Goal: Check status: Check status

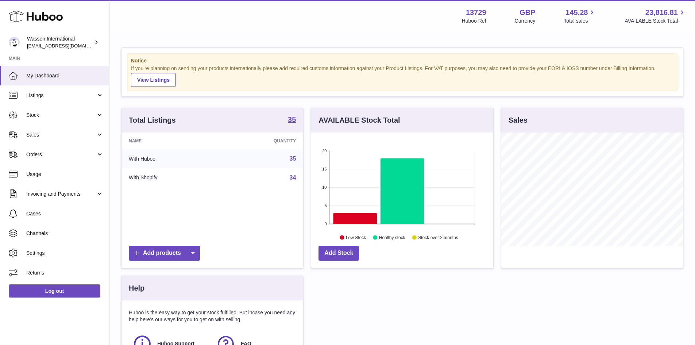
scroll to position [114, 182]
click at [48, 138] on span "Sales" at bounding box center [61, 134] width 70 height 7
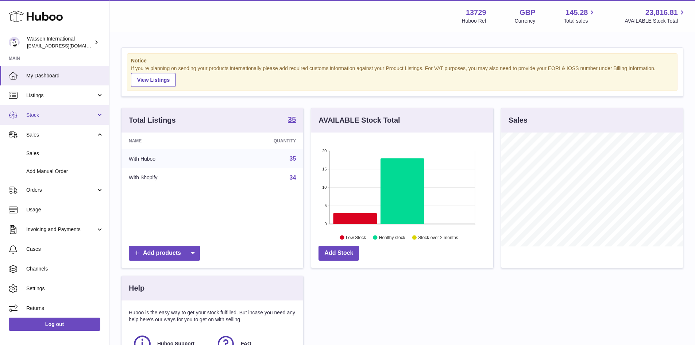
click at [58, 122] on link "Stock" at bounding box center [54, 115] width 109 height 20
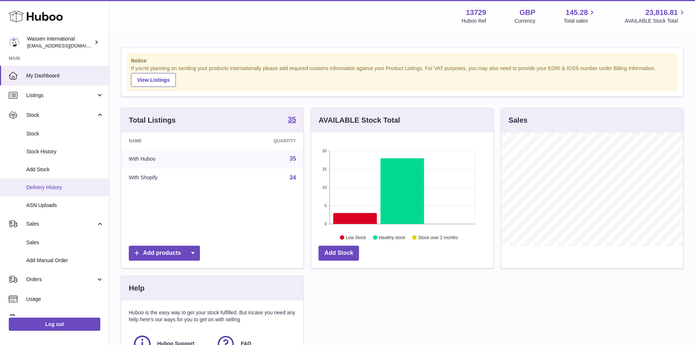
click at [54, 190] on span "Delivery History" at bounding box center [64, 187] width 77 height 7
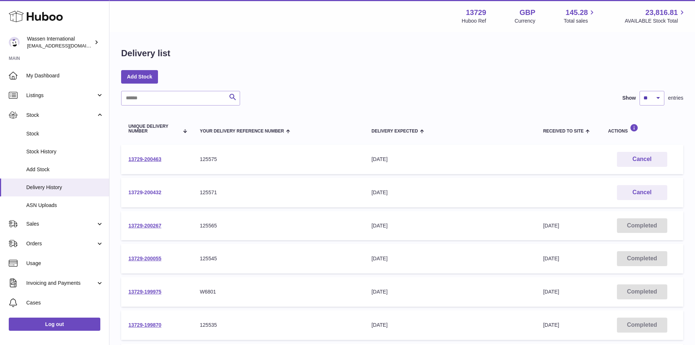
click at [150, 195] on link "13729-200432" at bounding box center [144, 192] width 33 height 6
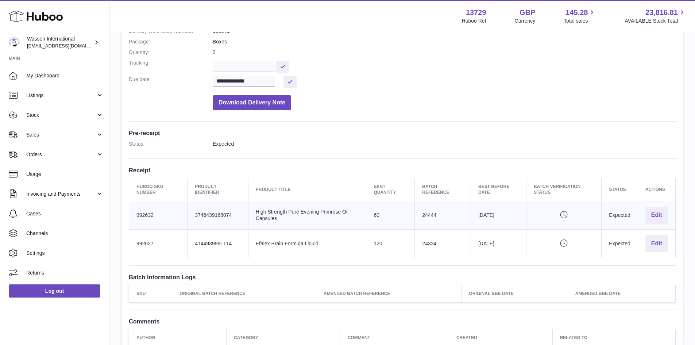
scroll to position [109, 0]
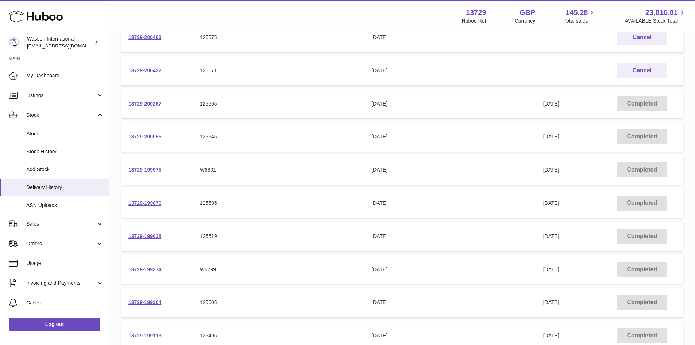
scroll to position [109, 0]
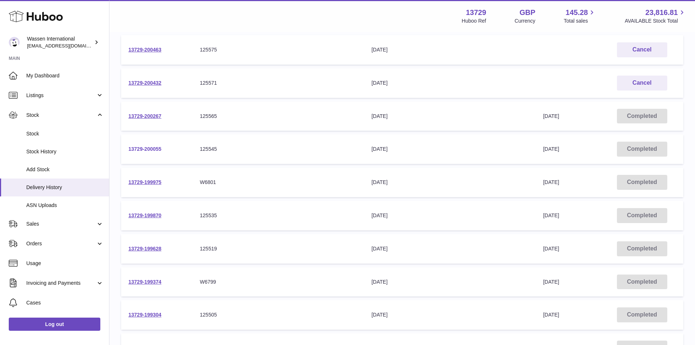
click at [155, 152] on link "13729-200055" at bounding box center [144, 149] width 33 height 6
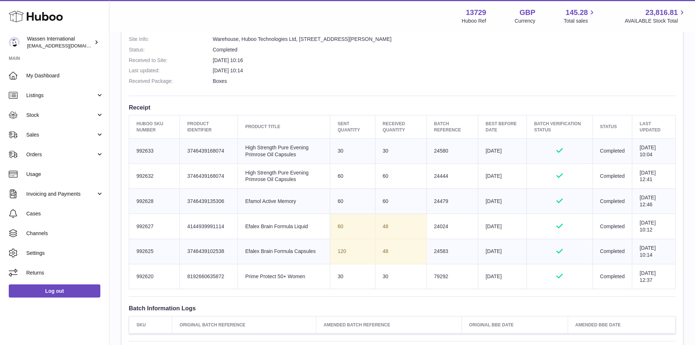
scroll to position [219, 0]
